Goal: Entertainment & Leisure: Consume media (video, audio)

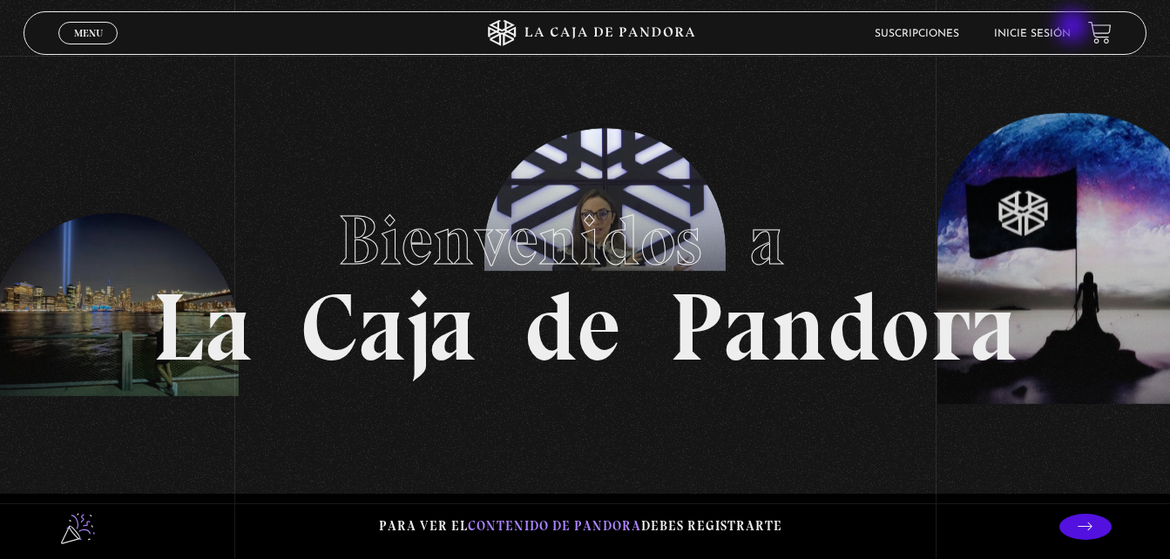
click at [1071, 29] on link "Inicie sesión" at bounding box center [1032, 34] width 77 height 10
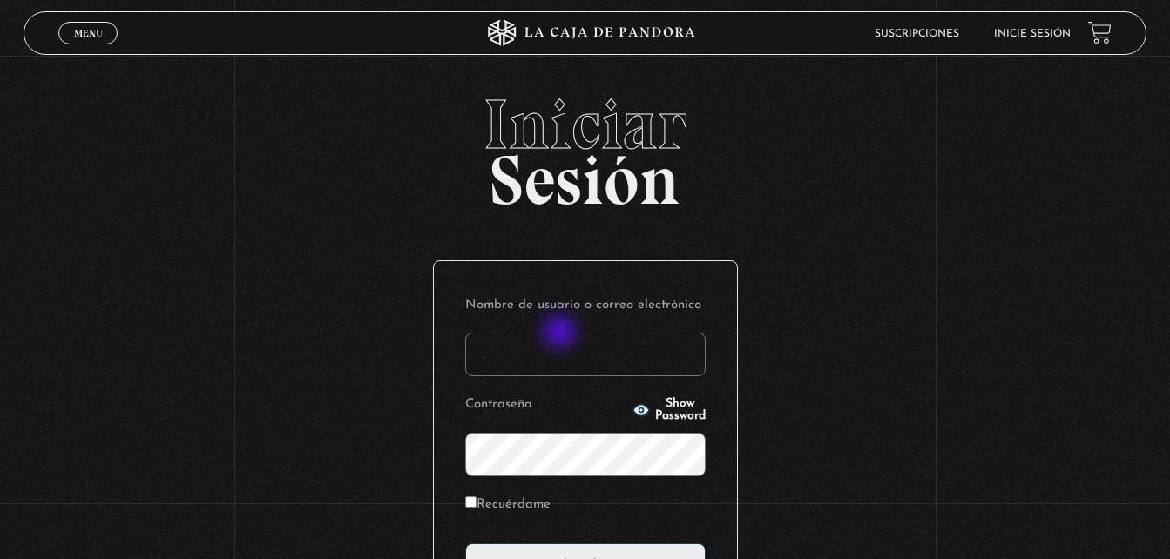
click at [562, 334] on input "Nombre de usuario o correo electrónico" at bounding box center [585, 355] width 241 height 44
type input "[DATE][EMAIL_ADDRESS][DOMAIN_NAME]"
click at [465, 544] on input "Acceder" at bounding box center [585, 566] width 241 height 44
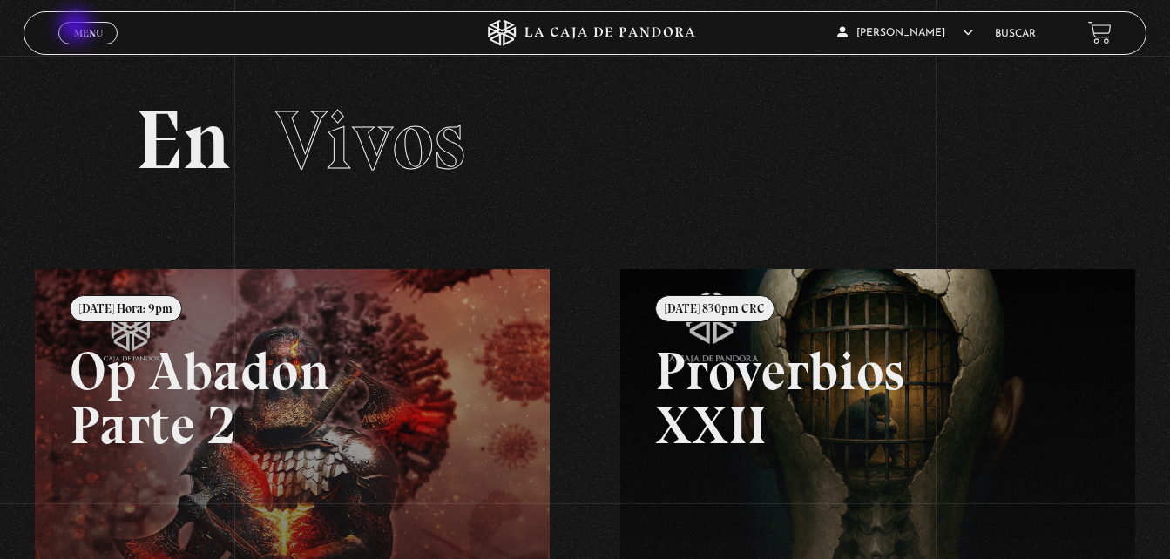
click at [78, 28] on span "Menu" at bounding box center [88, 33] width 29 height 10
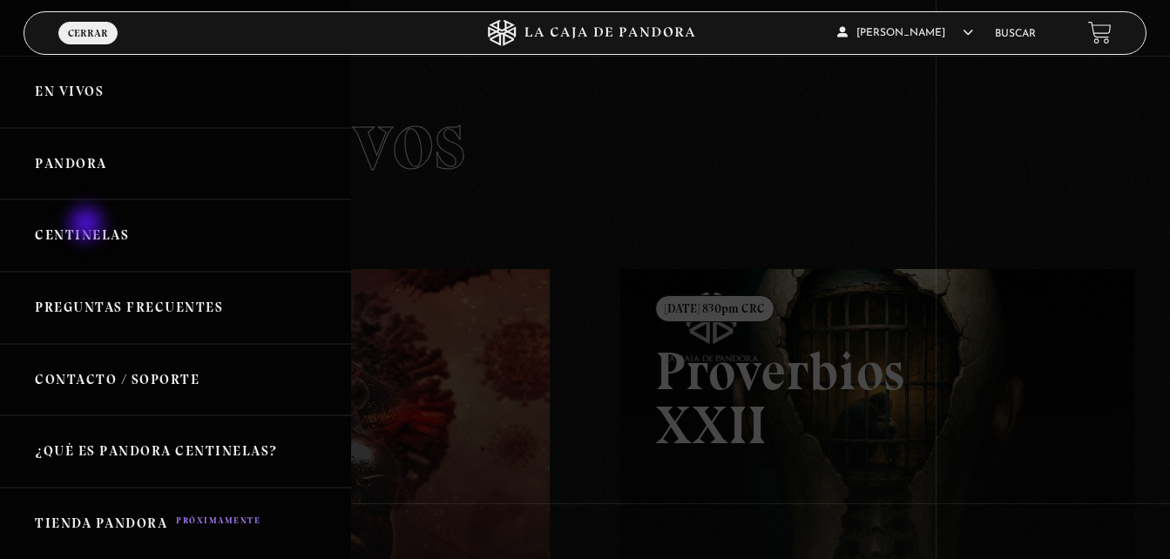
click at [88, 226] on link "Centinelas" at bounding box center [175, 236] width 351 height 72
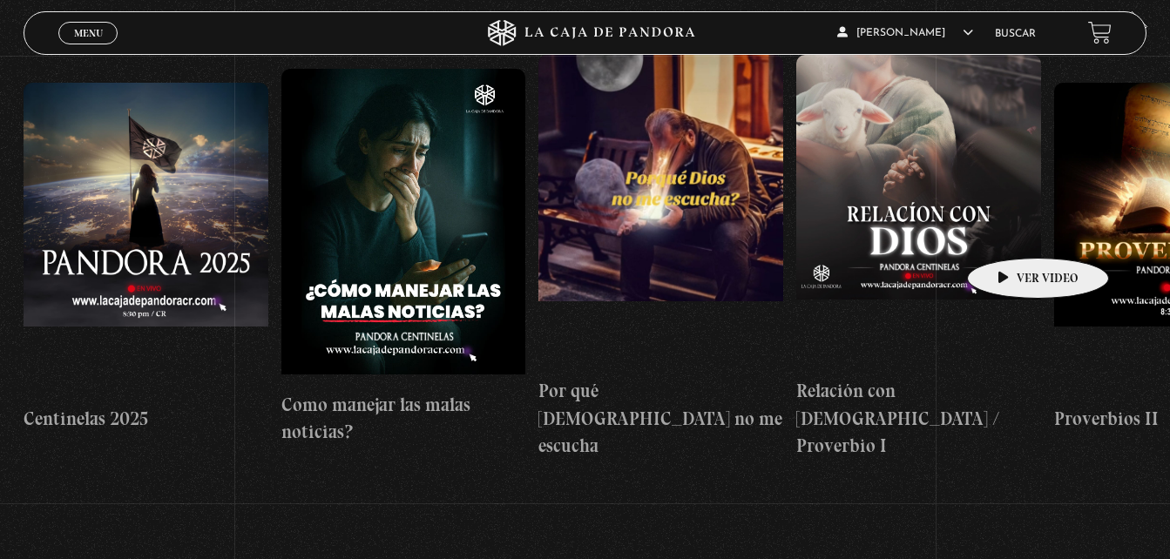
scroll to position [174, 0]
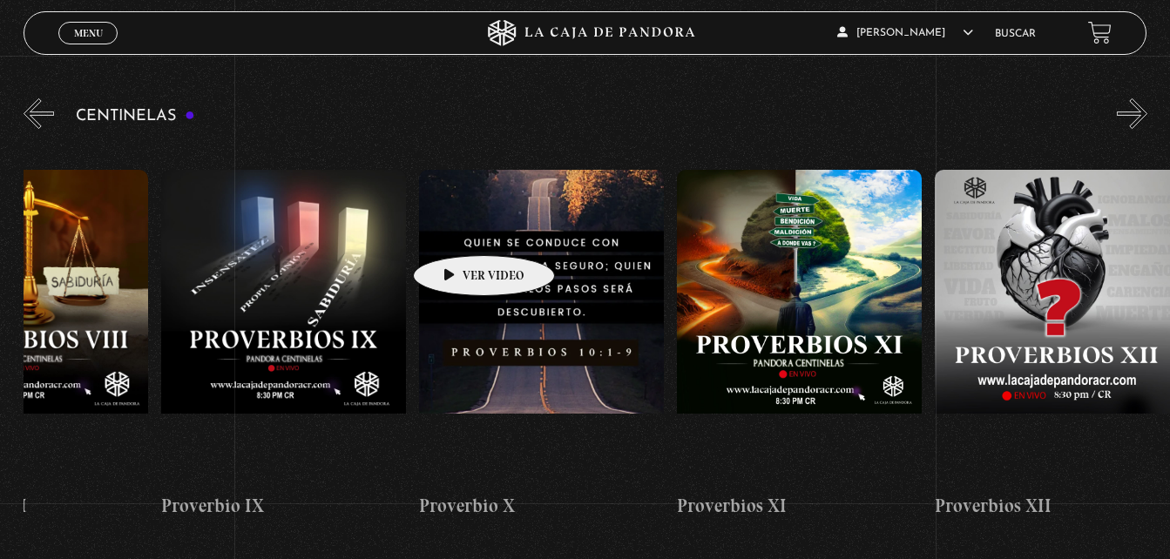
drag, startPoint x: 1007, startPoint y: 246, endPoint x: 457, endPoint y: 229, distance: 550.1
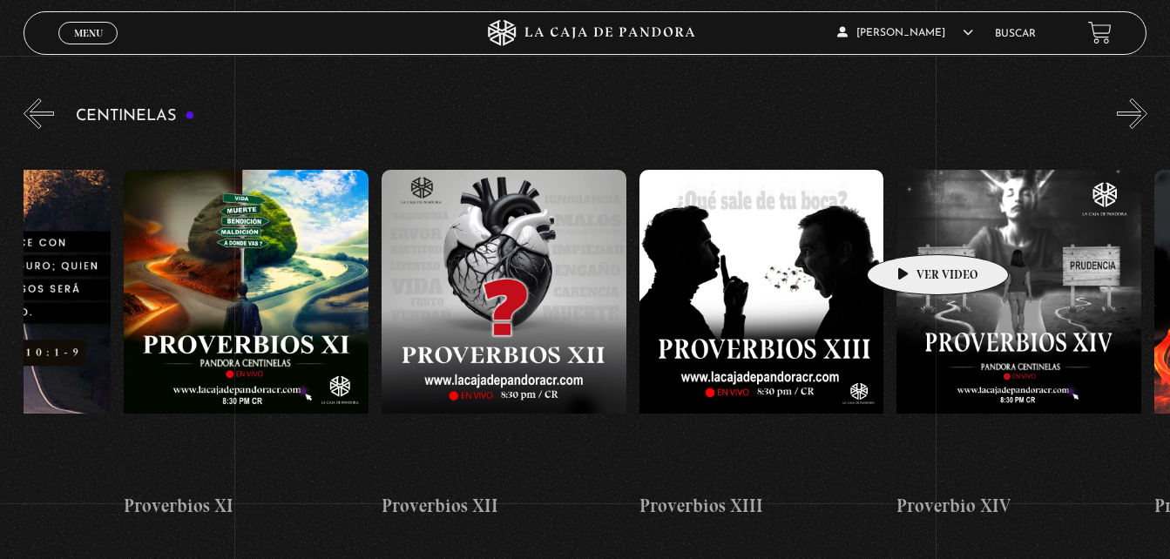
drag, startPoint x: 1013, startPoint y: 217, endPoint x: 889, endPoint y: 232, distance: 125.5
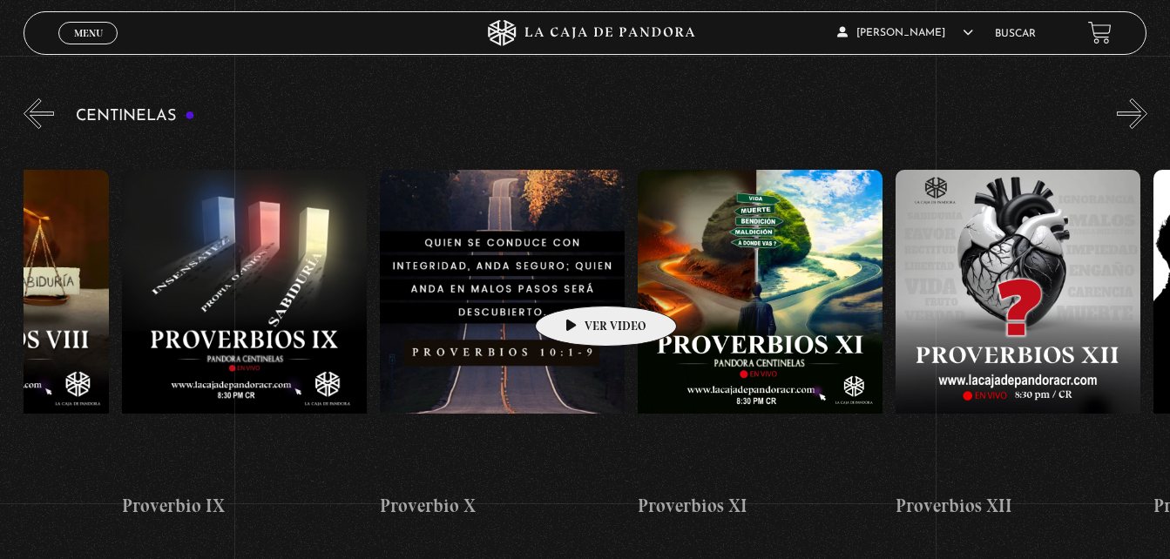
scroll to position [0, 2710]
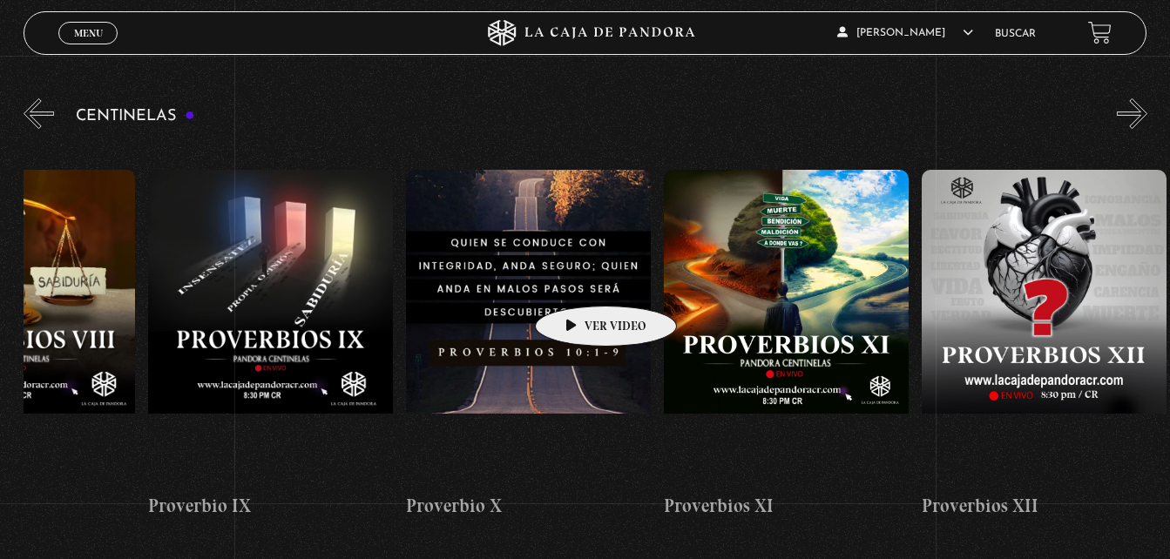
drag, startPoint x: 471, startPoint y: 282, endPoint x: 579, endPoint y: 280, distance: 107.2
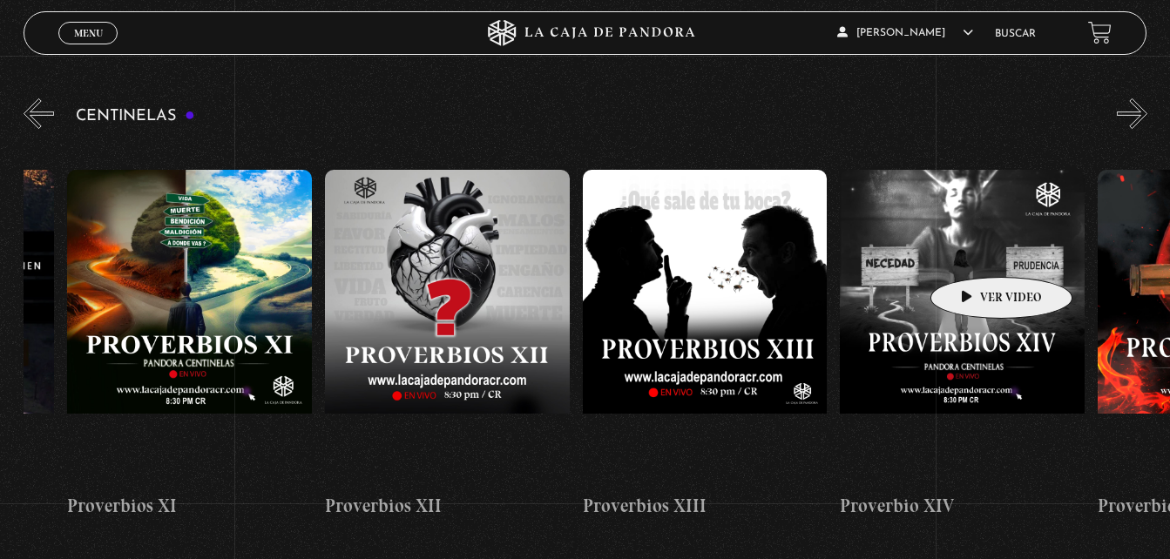
scroll to position [0, 3342]
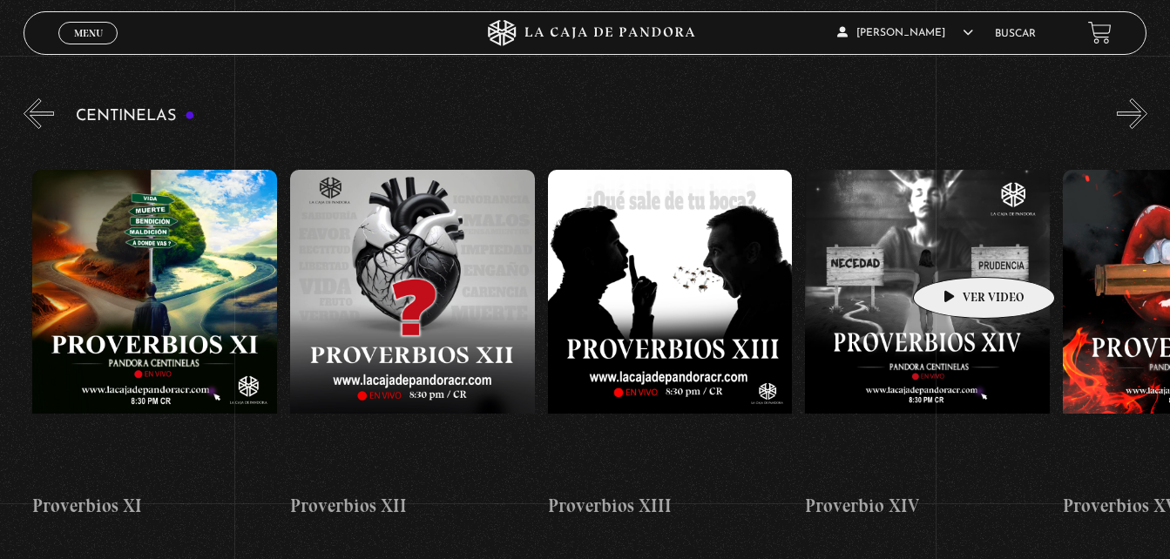
drag, startPoint x: 1083, startPoint y: 273, endPoint x: 957, endPoint y: 251, distance: 128.2
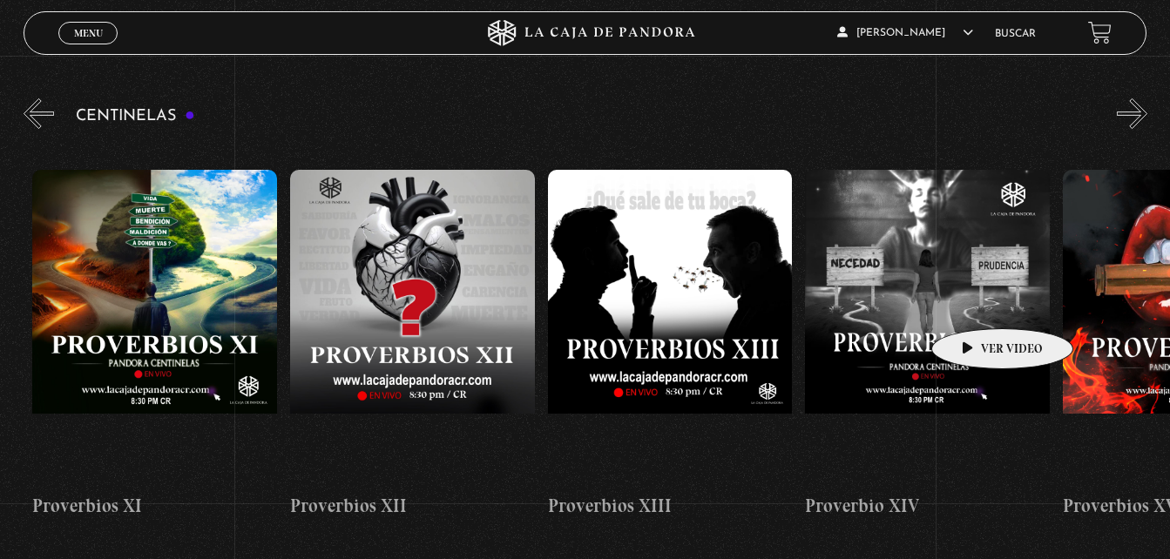
scroll to position [0, 3346]
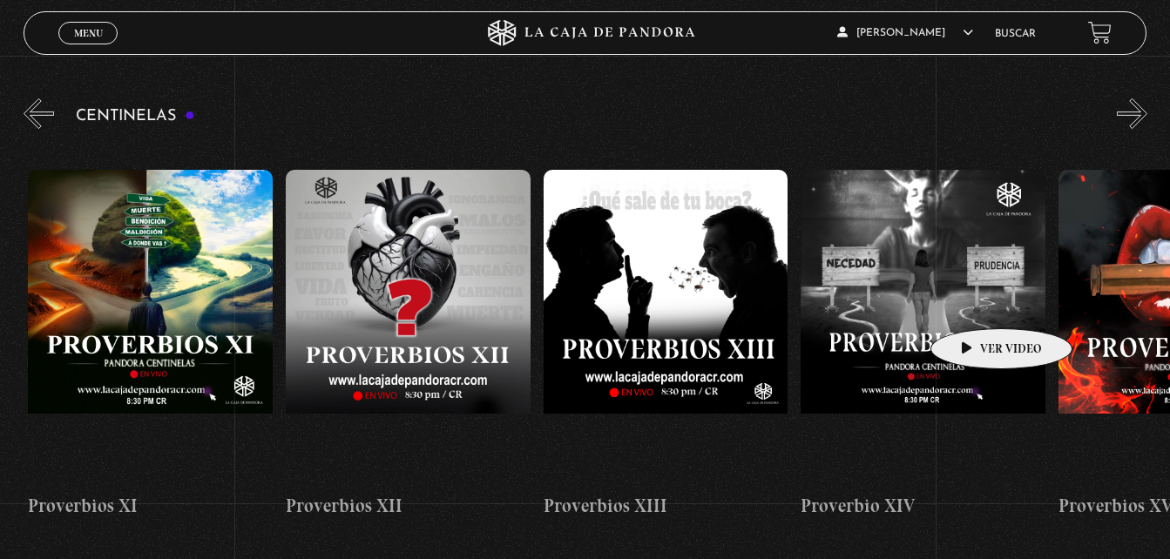
click at [974, 302] on figure at bounding box center [923, 327] width 245 height 314
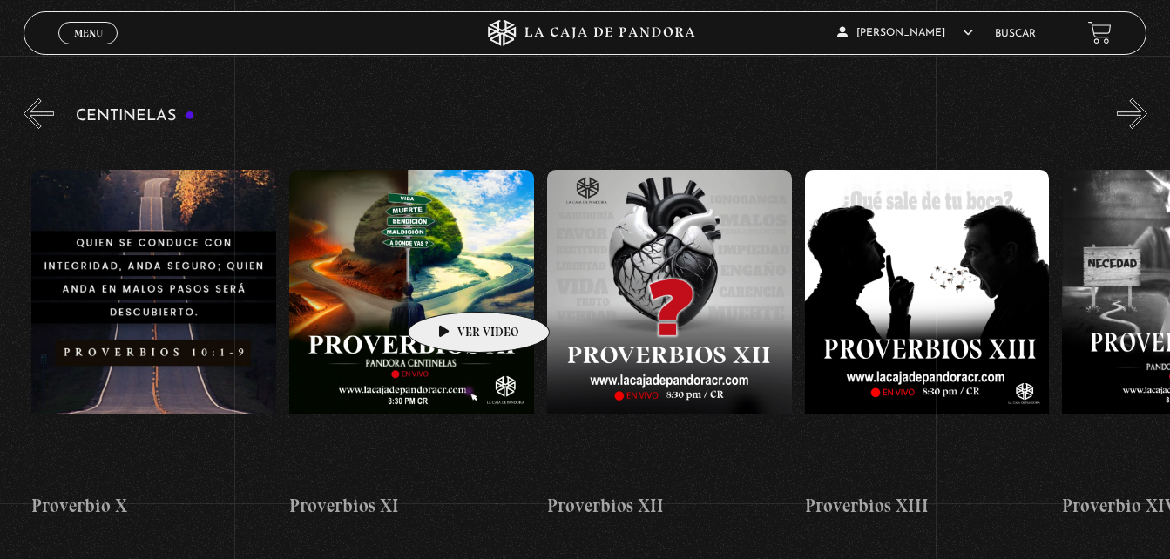
drag, startPoint x: 399, startPoint y: 281, endPoint x: 463, endPoint y: 292, distance: 64.6
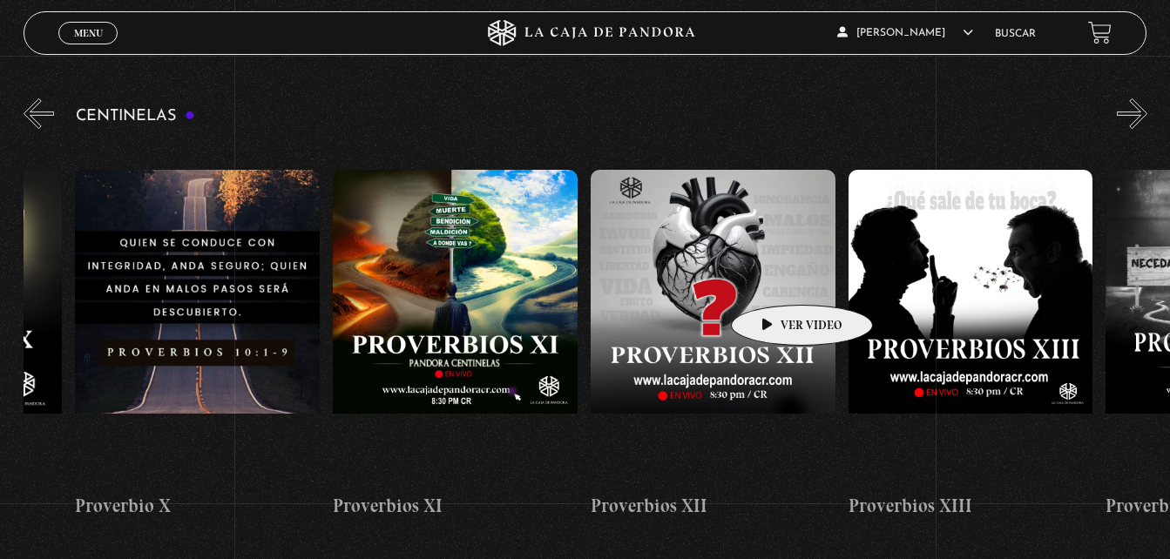
scroll to position [0, 2989]
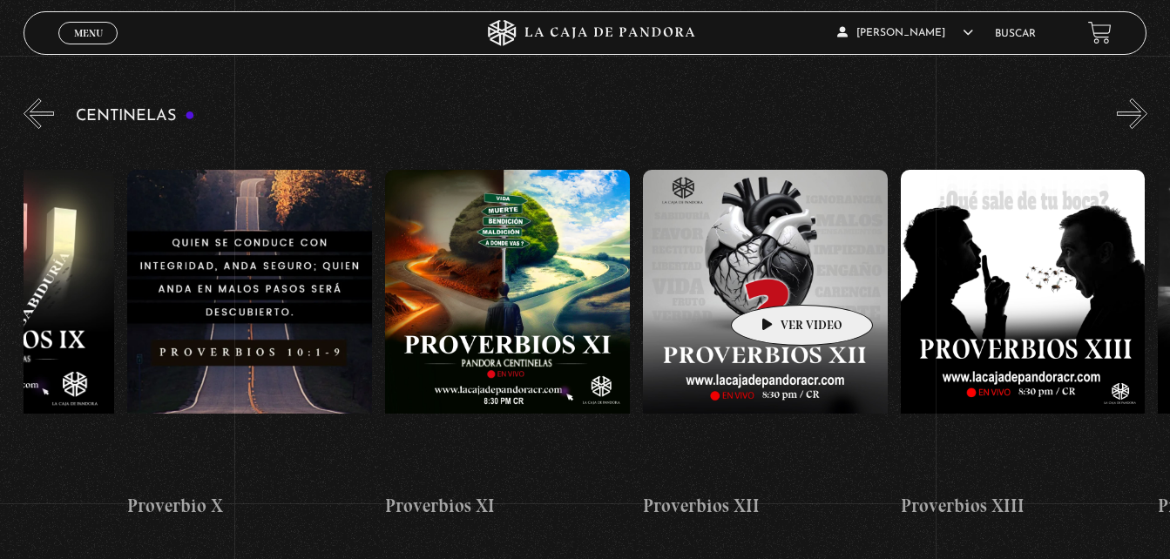
drag, startPoint x: 768, startPoint y: 260, endPoint x: 776, endPoint y: 279, distance: 20.7
click at [776, 279] on figure at bounding box center [765, 327] width 245 height 314
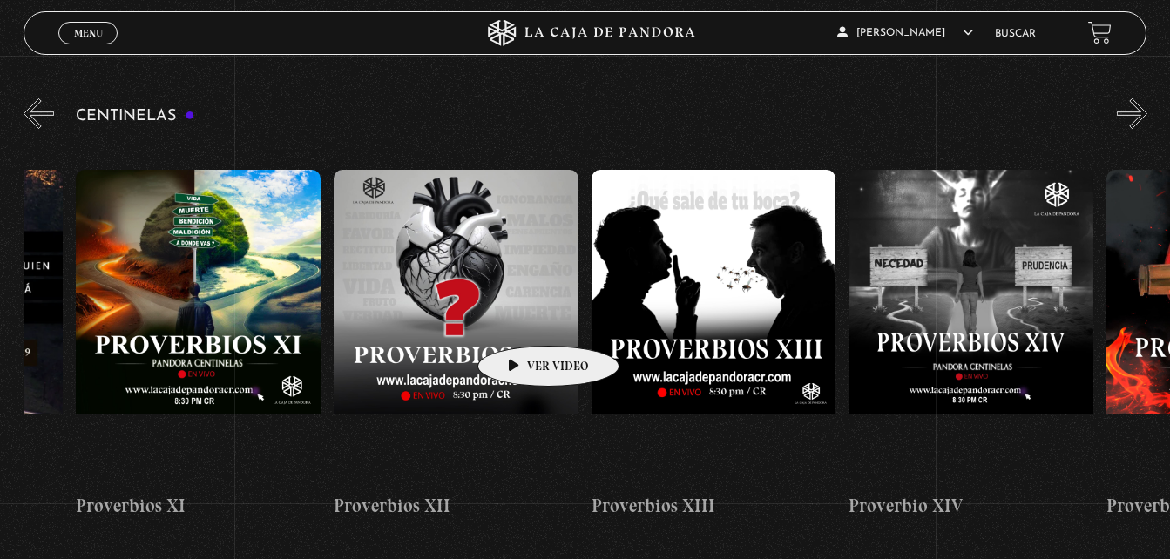
scroll to position [0, 3325]
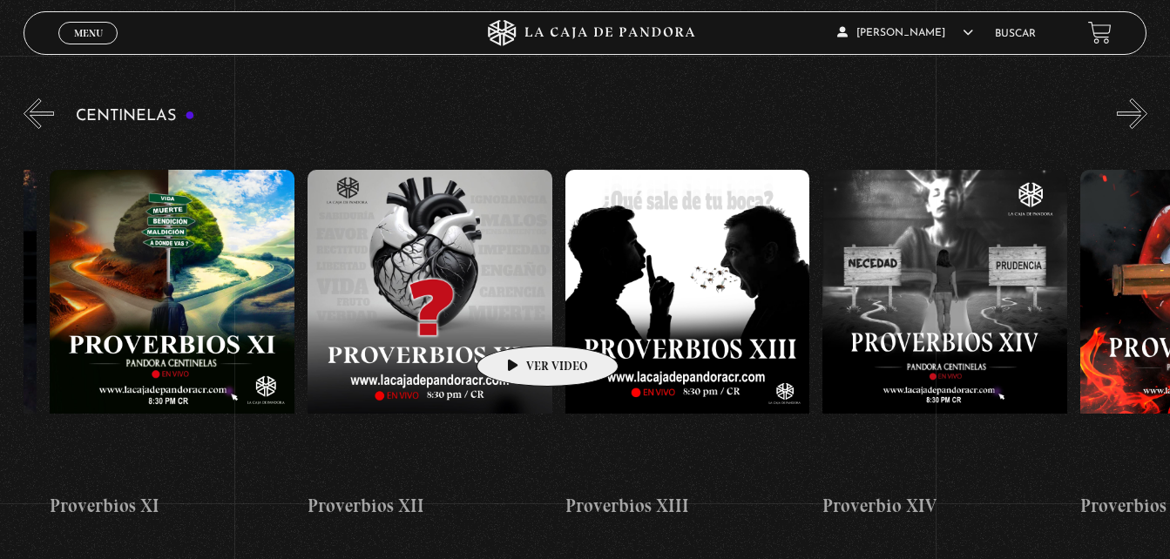
drag, startPoint x: 587, startPoint y: 317, endPoint x: 520, endPoint y: 320, distance: 67.2
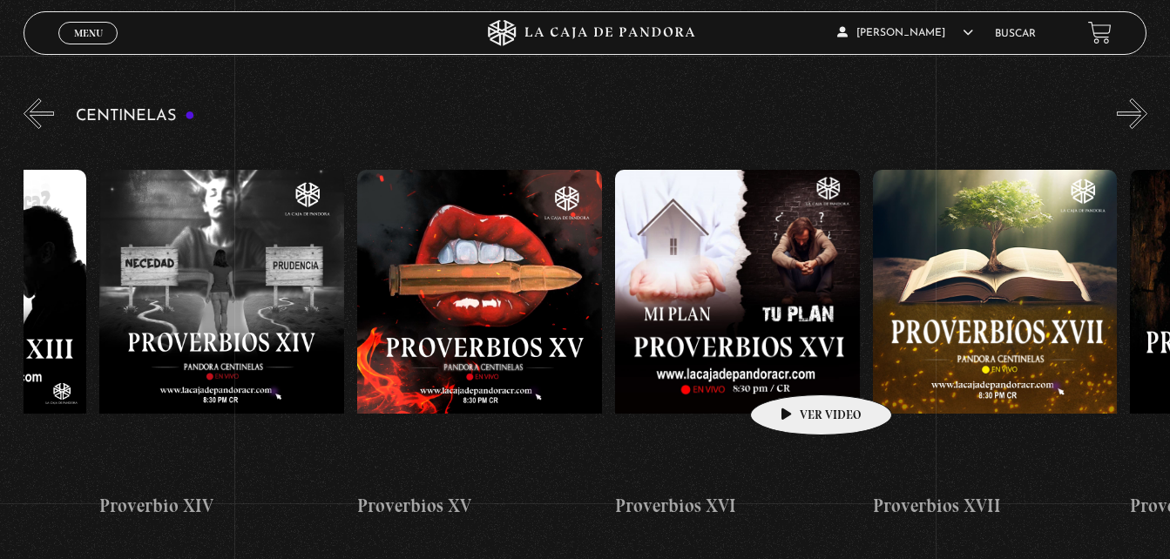
scroll to position [0, 4078]
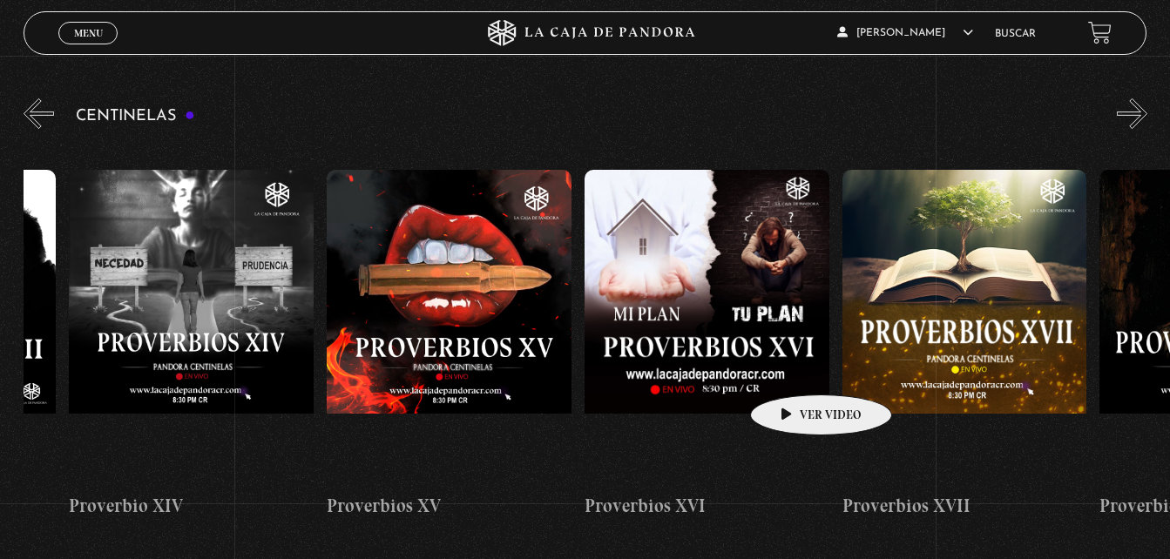
drag, startPoint x: 936, startPoint y: 320, endPoint x: 794, endPoint y: 369, distance: 150.2
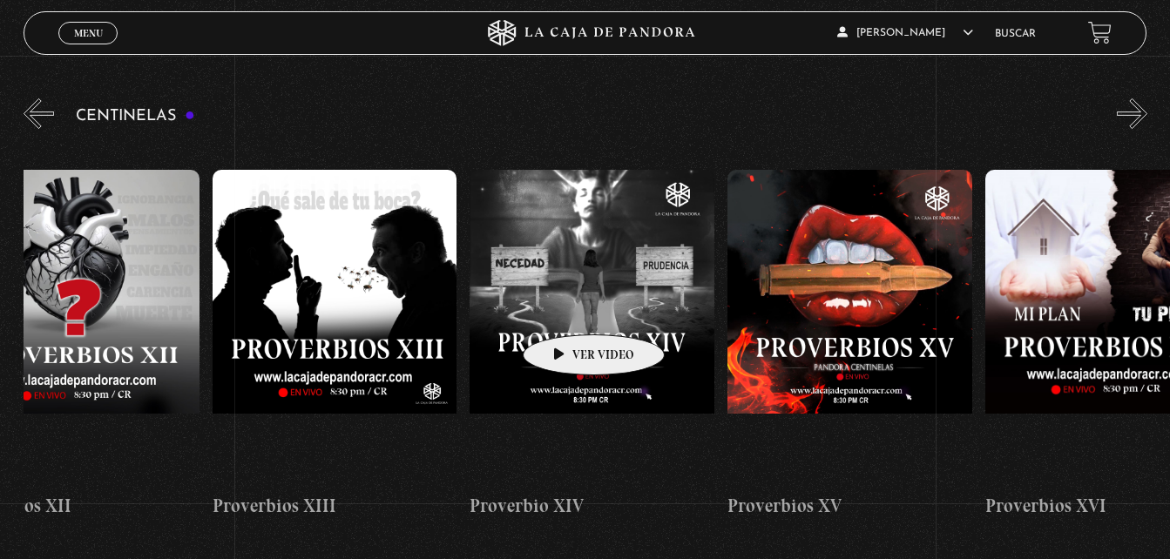
drag, startPoint x: 481, startPoint y: 302, endPoint x: 553, endPoint y: 305, distance: 72.4
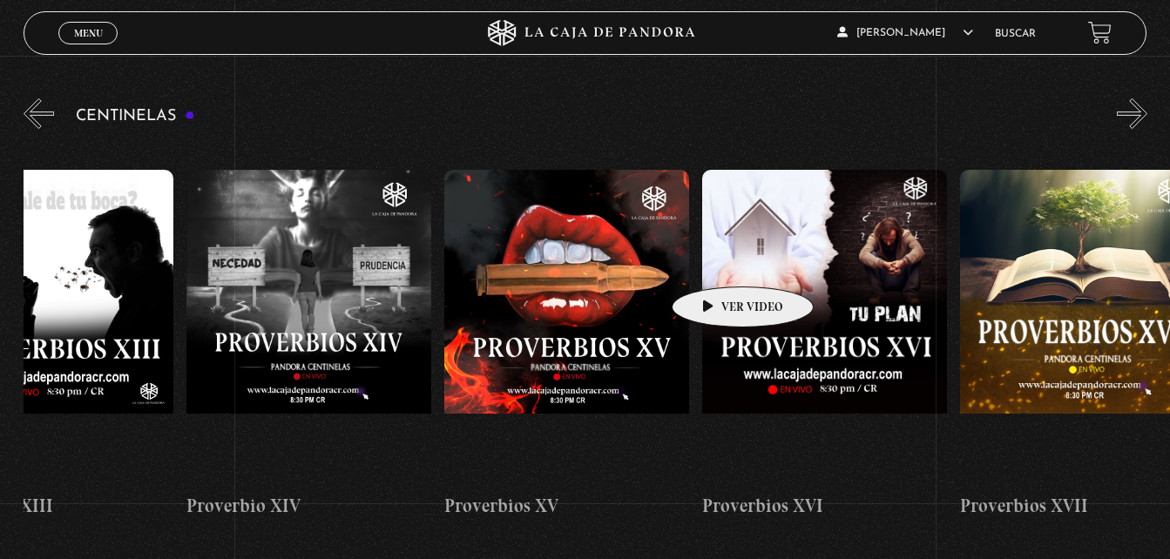
scroll to position [0, 4165]
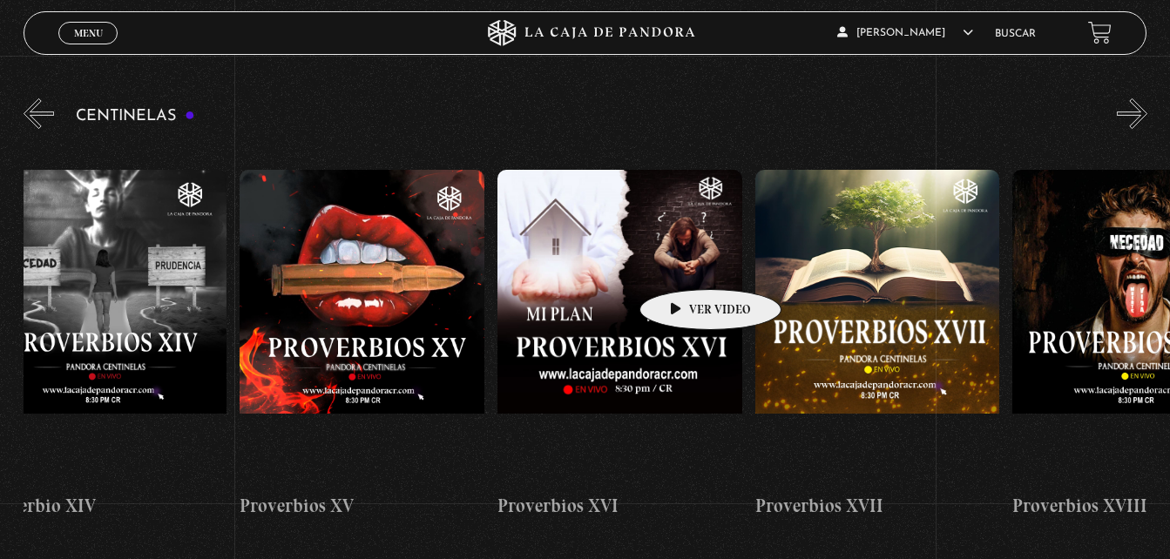
drag, startPoint x: 773, startPoint y: 261, endPoint x: 683, endPoint y: 263, distance: 89.8
click at [654, 265] on figure at bounding box center [620, 327] width 245 height 314
